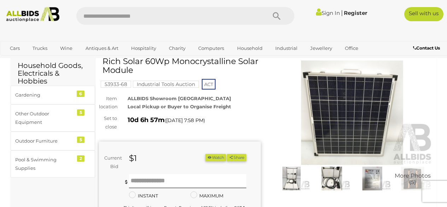
scroll to position [71, 0]
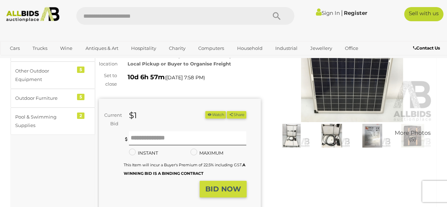
click at [370, 131] on img at bounding box center [371, 136] width 37 height 24
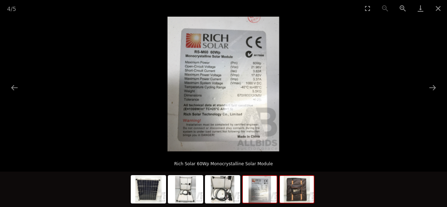
click at [295, 195] on img at bounding box center [297, 189] width 34 height 27
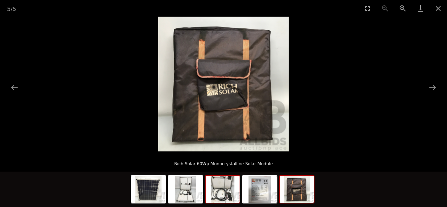
click at [225, 195] on img at bounding box center [223, 189] width 34 height 27
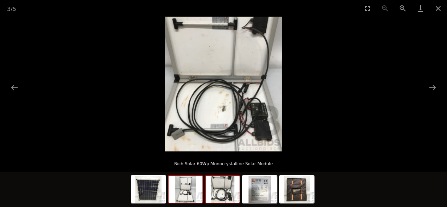
click at [183, 195] on img at bounding box center [185, 189] width 34 height 27
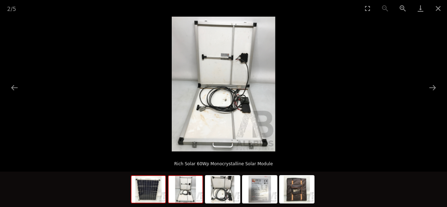
click at [157, 195] on img at bounding box center [148, 189] width 34 height 27
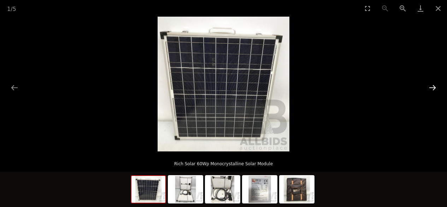
click at [426, 84] on button "Next slide" at bounding box center [432, 88] width 15 height 14
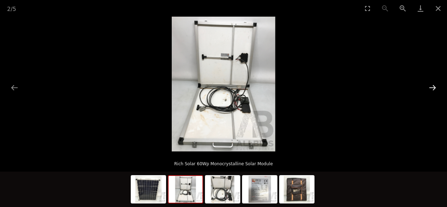
click at [426, 84] on button "Next slide" at bounding box center [432, 88] width 15 height 14
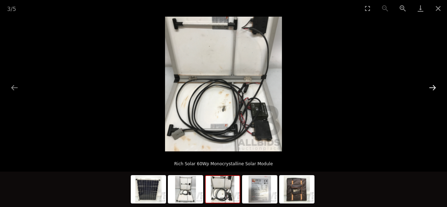
click at [426, 84] on button "Next slide" at bounding box center [432, 88] width 15 height 14
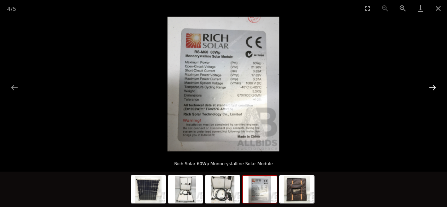
click at [426, 84] on button "Next slide" at bounding box center [432, 88] width 15 height 14
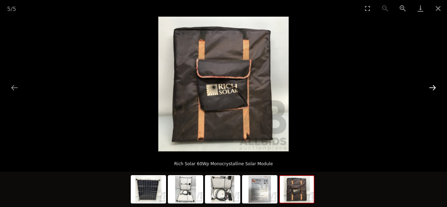
click at [426, 84] on button "Next slide" at bounding box center [432, 88] width 15 height 14
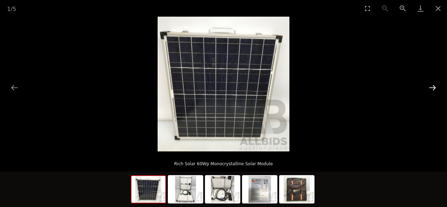
click at [426, 84] on button "Next slide" at bounding box center [432, 88] width 15 height 14
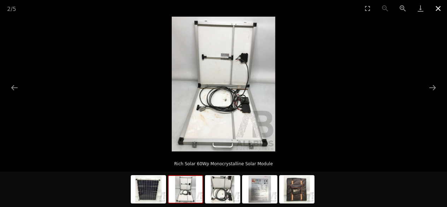
click at [440, 7] on button "Close gallery" at bounding box center [438, 8] width 18 height 17
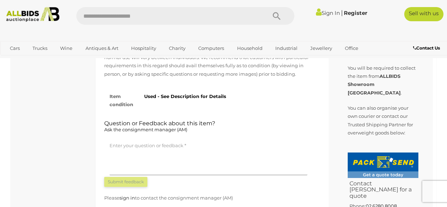
scroll to position [459, 0]
